Goal: Find contact information: Obtain details needed to contact an individual or organization

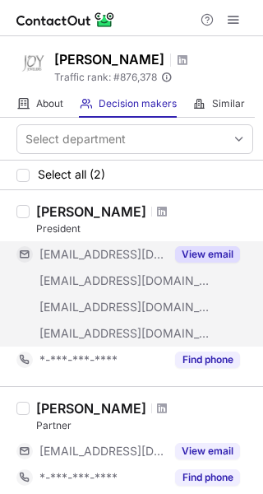
click at [209, 254] on button "View email" at bounding box center [207, 254] width 65 height 16
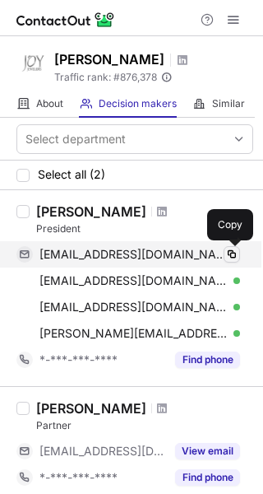
click at [228, 258] on span at bounding box center [232, 254] width 13 height 13
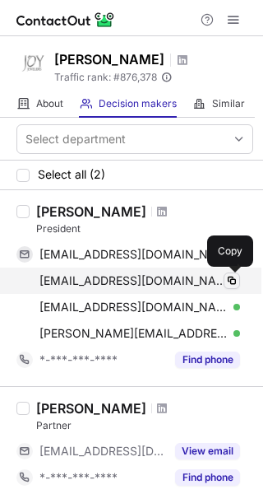
click at [232, 281] on span at bounding box center [232, 280] width 13 height 13
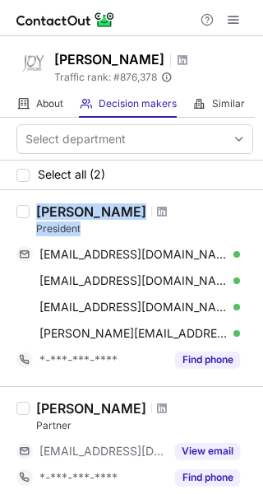
drag, startPoint x: 93, startPoint y: 231, endPoint x: 35, endPoint y: 215, distance: 59.7
click at [35, 215] on div "Quinn Moo President moo@joyjewelers.com Verified Copy moo@fusionist.com Verifie…" at bounding box center [142, 288] width 224 height 170
copy div "Quinn Moo President"
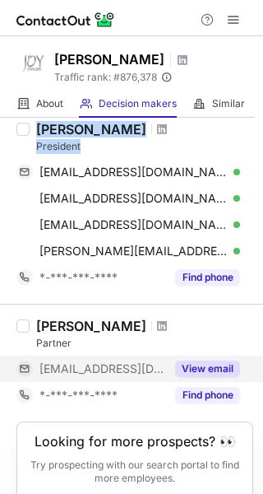
scroll to position [135, 0]
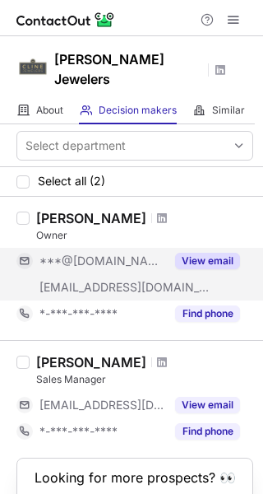
click at [217, 253] on button "View email" at bounding box center [207, 261] width 65 height 16
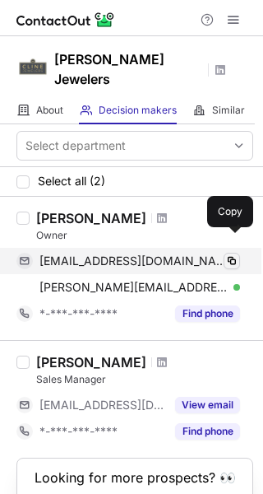
click at [232, 254] on span at bounding box center [232, 260] width 13 height 13
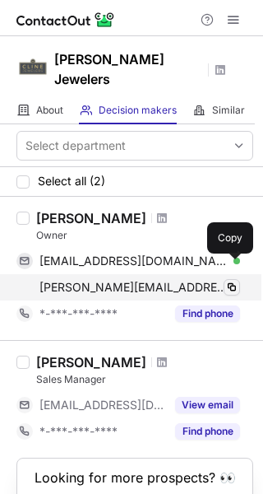
click at [233, 281] on span at bounding box center [232, 287] width 13 height 13
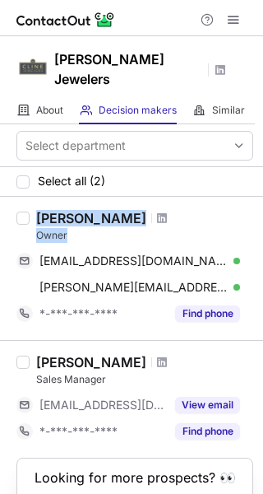
drag, startPoint x: 77, startPoint y: 217, endPoint x: 33, endPoint y: 198, distance: 47.9
click at [33, 210] on div "Andy Cline Owner rlnorris123@gmail.com Verified Copy andy@clinejewelers.com Ver…" at bounding box center [142, 268] width 224 height 117
copy div "Andy Cline Owner"
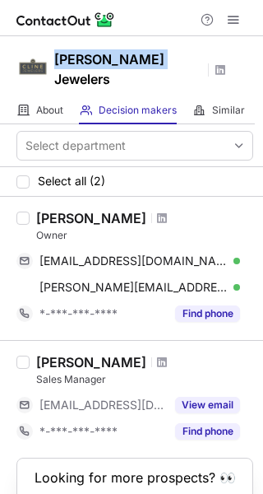
drag, startPoint x: 54, startPoint y: 67, endPoint x: 150, endPoint y: 66, distance: 95.5
click at [150, 66] on div "Cline Jewelers" at bounding box center [140, 69] width 173 height 41
copy h1 "Cline Jewelers"
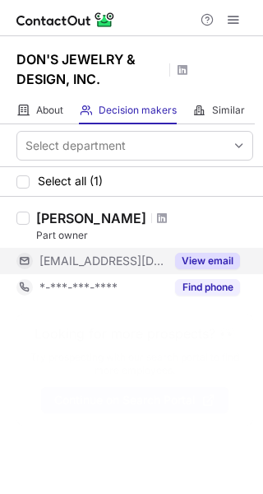
click at [221, 265] on button "View email" at bounding box center [207, 261] width 65 height 16
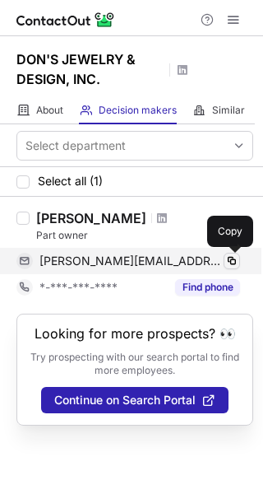
click at [232, 261] on span at bounding box center [232, 260] width 13 height 13
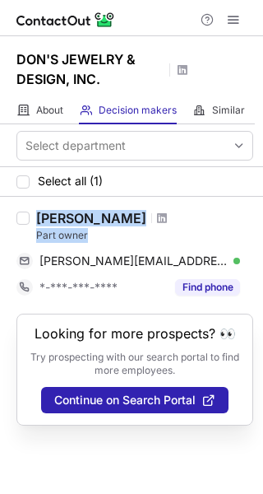
drag, startPoint x: 100, startPoint y: 236, endPoint x: 30, endPoint y: 216, distance: 72.2
click at [30, 216] on div "Shirley Brown Part owner shirley@donsjewelryanddesign.com Verified Copy *-***-*…" at bounding box center [142, 255] width 224 height 91
copy div "Shirley Brown Part owner"
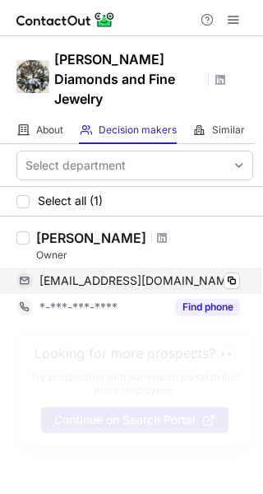
click at [129, 281] on span "beckita@comcast.net" at bounding box center [139, 280] width 198 height 15
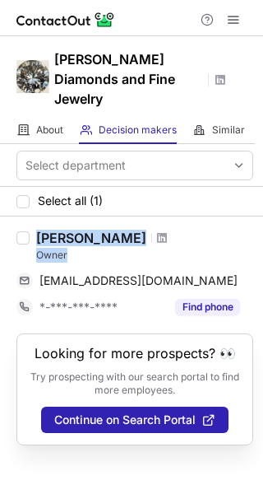
drag, startPoint x: 45, startPoint y: 245, endPoint x: 34, endPoint y: 230, distance: 19.4
click at [34, 230] on div "Becky Beauchine Kulka Owner beckita@comcast.net Copy *-***-***-**** Find phone" at bounding box center [142, 275] width 224 height 91
copy div "Becky Beauchine Kulka Owner"
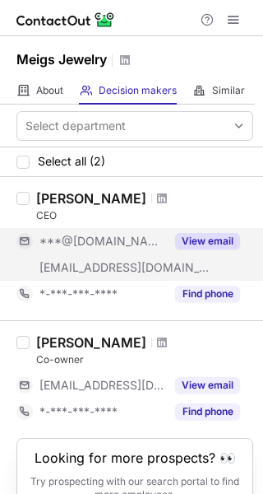
click at [219, 239] on button "View email" at bounding box center [207, 241] width 65 height 16
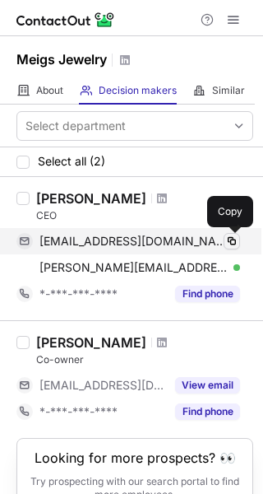
click at [231, 243] on span at bounding box center [232, 241] width 13 height 13
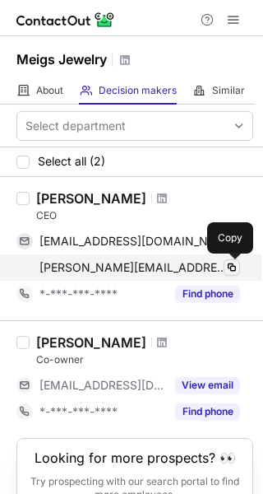
click at [236, 267] on span at bounding box center [232, 267] width 13 height 13
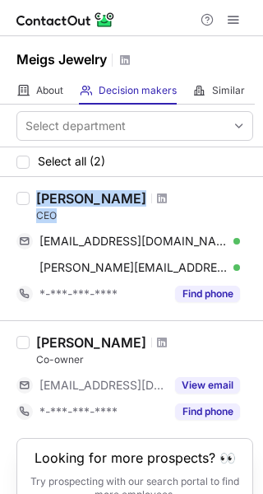
drag, startPoint x: 71, startPoint y: 219, endPoint x: 38, endPoint y: 190, distance: 43.8
click at [38, 190] on div "Todd Mutzig CEO" at bounding box center [144, 206] width 217 height 33
copy div "Todd Mutzig CEO"
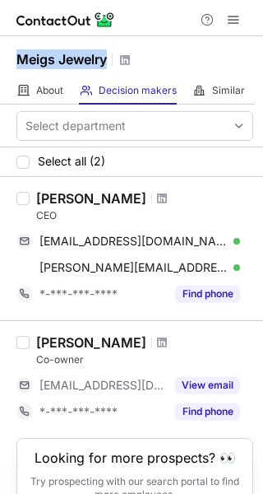
drag, startPoint x: 110, startPoint y: 68, endPoint x: 5, endPoint y: 67, distance: 105.4
click at [5, 67] on div "Meigs Jewelry" at bounding box center [131, 56] width 263 height 41
copy h1 "Meigs Jewelry"
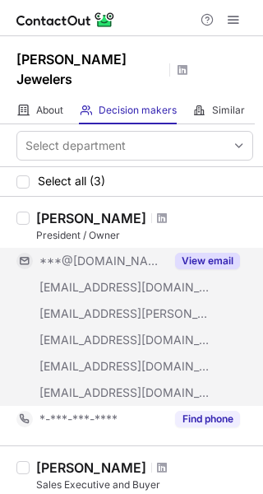
click at [210, 253] on button "View email" at bounding box center [207, 261] width 65 height 16
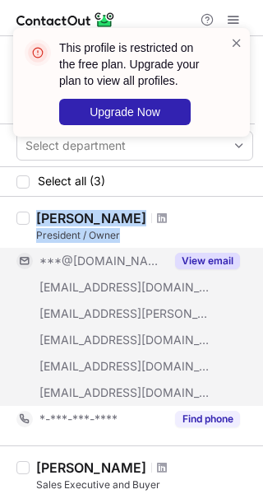
drag, startPoint x: 123, startPoint y: 220, endPoint x: 39, endPoint y: 197, distance: 87.1
click at [39, 210] on div "[PERSON_NAME] President / Owner" at bounding box center [144, 226] width 217 height 33
copy div "[PERSON_NAME] President / Owner"
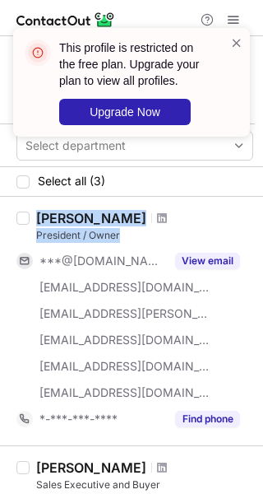
click at [152, 210] on div "[PERSON_NAME] President / Owner" at bounding box center [144, 226] width 217 height 33
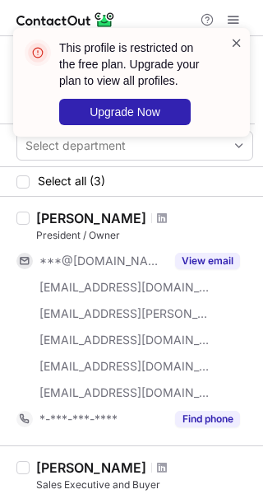
click at [235, 42] on span at bounding box center [237, 43] width 13 height 16
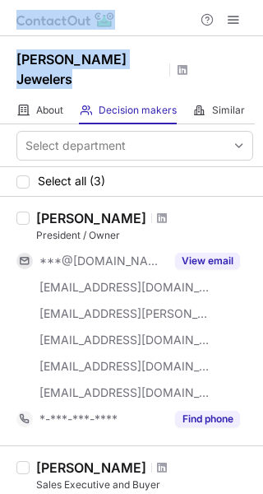
drag, startPoint x: 114, startPoint y: 58, endPoint x: -2, endPoint y: 51, distance: 115.5
click at [0, 51] on html "[PERSON_NAME] Jewelers About About Company Decision makers View Employees Simil…" at bounding box center [131, 247] width 263 height 494
click at [32, 51] on h1 "[PERSON_NAME] Jewelers" at bounding box center [90, 69] width 148 height 40
click at [15, 58] on div "[PERSON_NAME] Jewelers" at bounding box center [131, 66] width 263 height 61
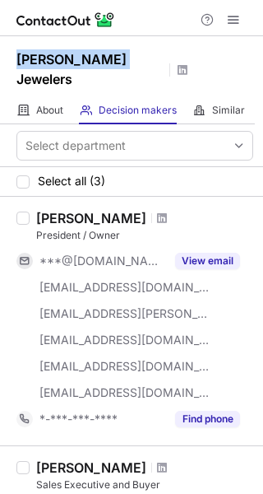
drag, startPoint x: 18, startPoint y: 58, endPoint x: 109, endPoint y: 65, distance: 91.6
click at [109, 65] on h1 "[PERSON_NAME] Jewelers" at bounding box center [90, 69] width 148 height 40
copy h1 "[PERSON_NAME] Jewelers"
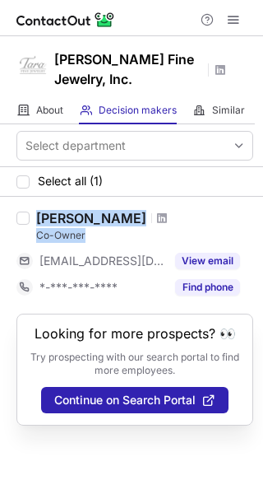
drag, startPoint x: 96, startPoint y: 219, endPoint x: 15, endPoint y: 202, distance: 83.3
click at [15, 202] on div "[PERSON_NAME] Co-Owner [EMAIL_ADDRESS][DOMAIN_NAME] View email *-***-***-**** F…" at bounding box center [131, 255] width 263 height 117
copy div "[PERSON_NAME] Co-Owner"
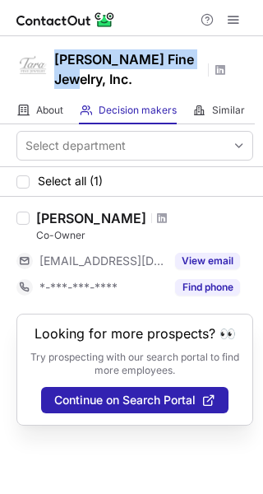
drag, startPoint x: 194, startPoint y: 63, endPoint x: 56, endPoint y: 62, distance: 138.3
click at [56, 62] on h1 "[PERSON_NAME] Fine Jewelry, Inc." at bounding box center [128, 69] width 148 height 40
copy h1 "[PERSON_NAME] Fine Jewelry, Inc"
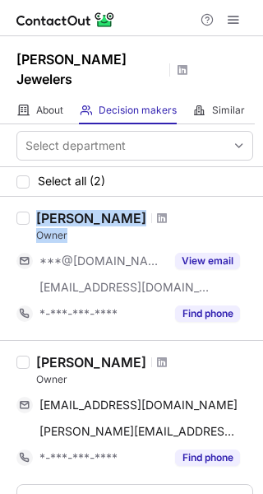
drag, startPoint x: 79, startPoint y: 214, endPoint x: 33, endPoint y: 193, distance: 50.8
click at [33, 210] on div "[PERSON_NAME] Owner ***@[DOMAIN_NAME] [EMAIL_ADDRESS][DOMAIN_NAME] View email *…" at bounding box center [142, 268] width 224 height 117
copy div "[PERSON_NAME] Owner"
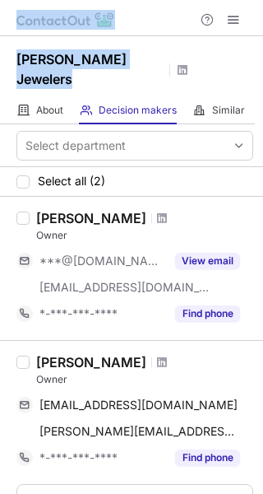
drag, startPoint x: 136, startPoint y: 58, endPoint x: -20, endPoint y: 59, distance: 155.6
click at [0, 59] on html "[PERSON_NAME] Jewelers About About Company Decision makers View Employees Simil…" at bounding box center [131, 247] width 263 height 494
copy div "[PERSON_NAME] Jewelers"
click at [119, 58] on h1 "[PERSON_NAME] Jewelers" at bounding box center [90, 69] width 148 height 40
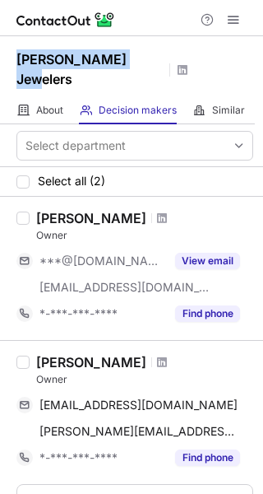
drag, startPoint x: 133, startPoint y: 58, endPoint x: 4, endPoint y: 80, distance: 130.2
click at [8, 65] on div "[PERSON_NAME] Jewelers" at bounding box center [131, 66] width 263 height 61
copy h1 "[PERSON_NAME] Jewelers"
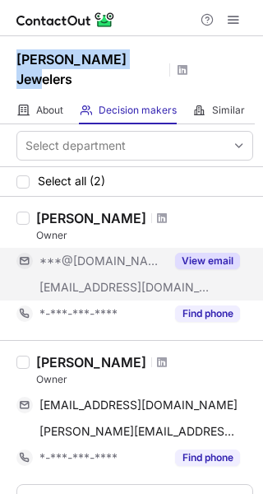
click at [195, 253] on button "View email" at bounding box center [207, 261] width 65 height 16
